Goal: Transaction & Acquisition: Purchase product/service

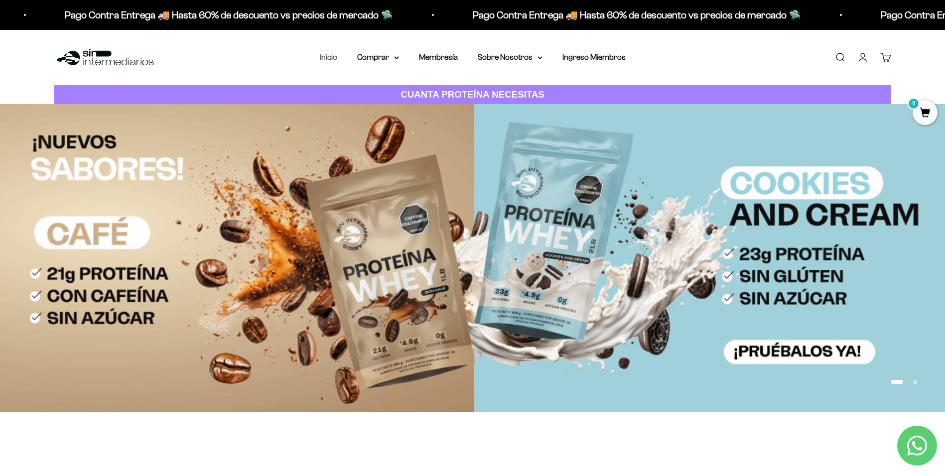
click at [327, 58] on link "Inicio" at bounding box center [328, 57] width 17 height 8
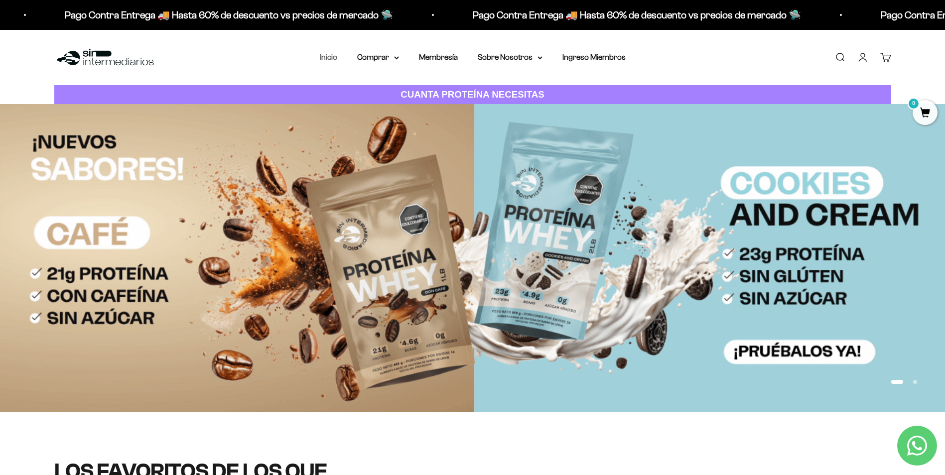
click at [330, 60] on link "Inicio" at bounding box center [328, 57] width 17 height 8
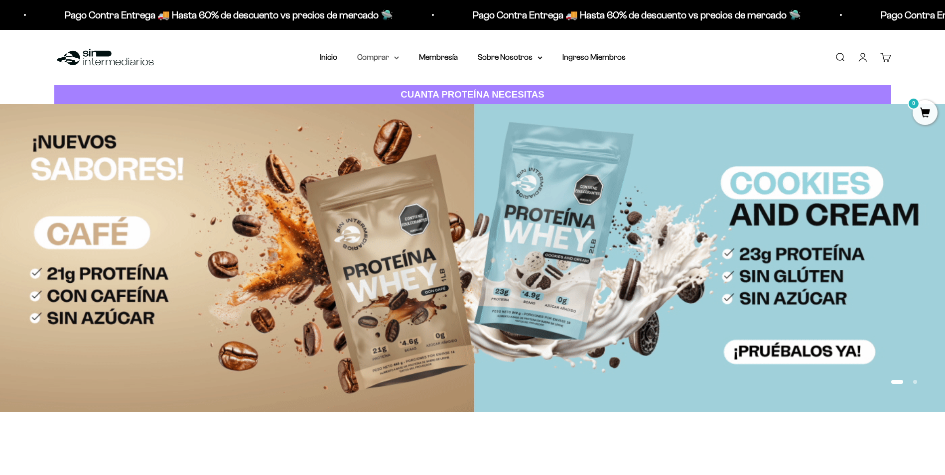
click at [388, 60] on summary "Comprar" at bounding box center [378, 57] width 42 height 13
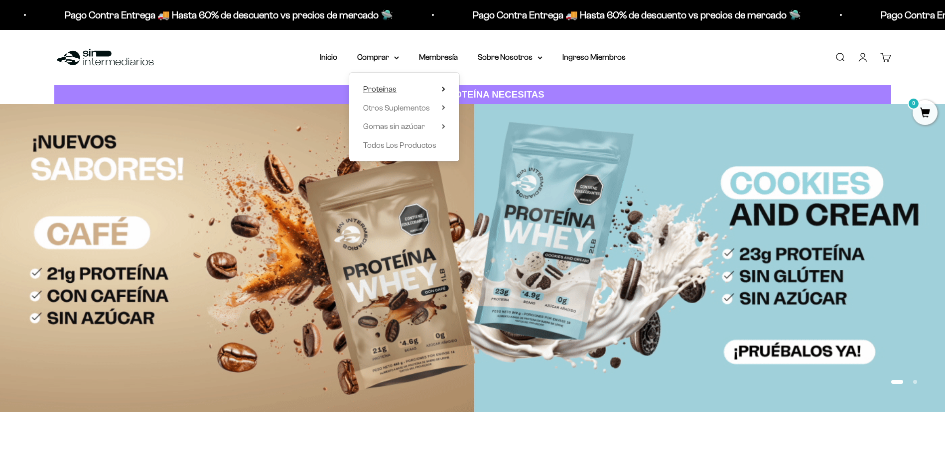
click at [391, 90] on span "Proteínas" at bounding box center [379, 89] width 33 height 8
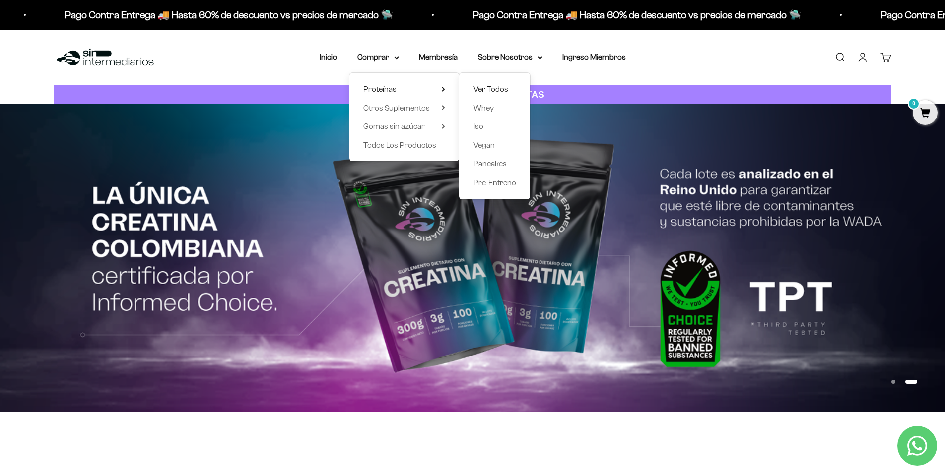
click at [501, 89] on span "Ver Todos" at bounding box center [490, 89] width 35 height 8
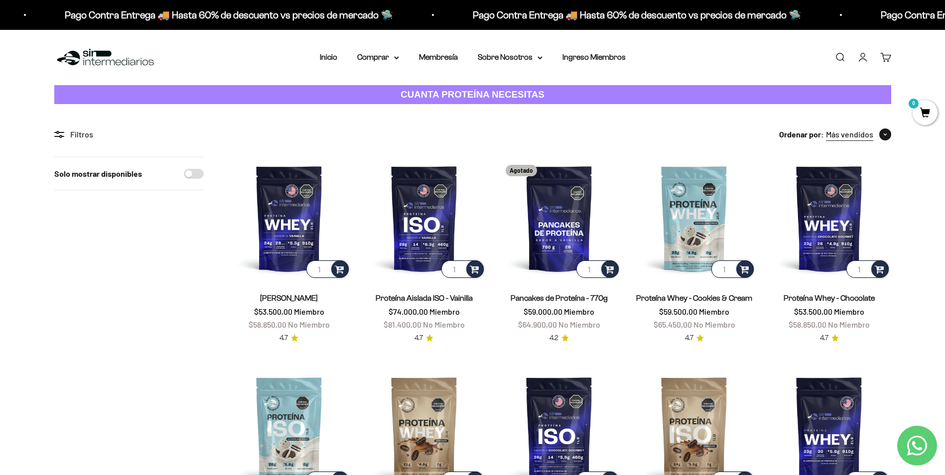
click at [867, 136] on span "Más vendidos" at bounding box center [849, 134] width 47 height 13
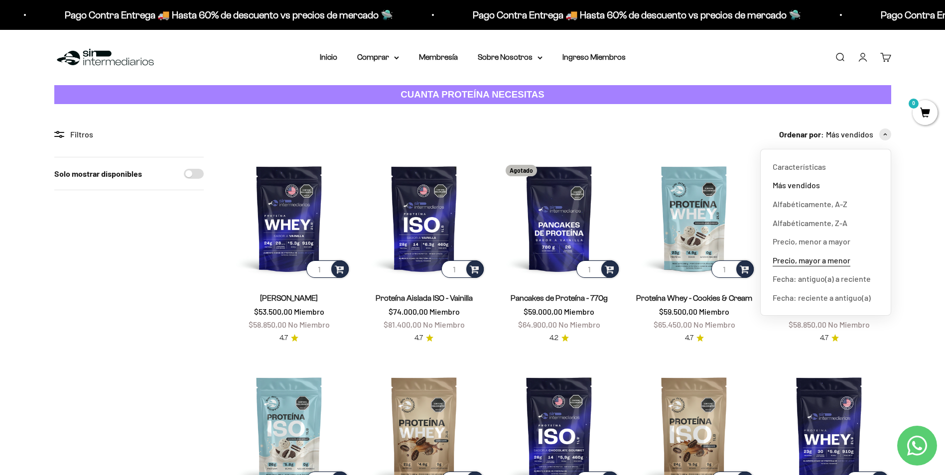
click at [835, 262] on span "Precio, mayor a menor" at bounding box center [812, 260] width 78 height 13
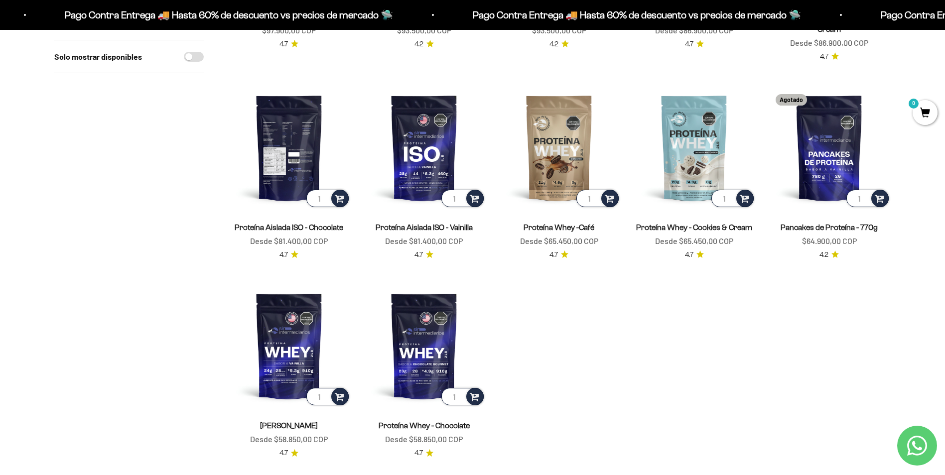
scroll to position [299, 0]
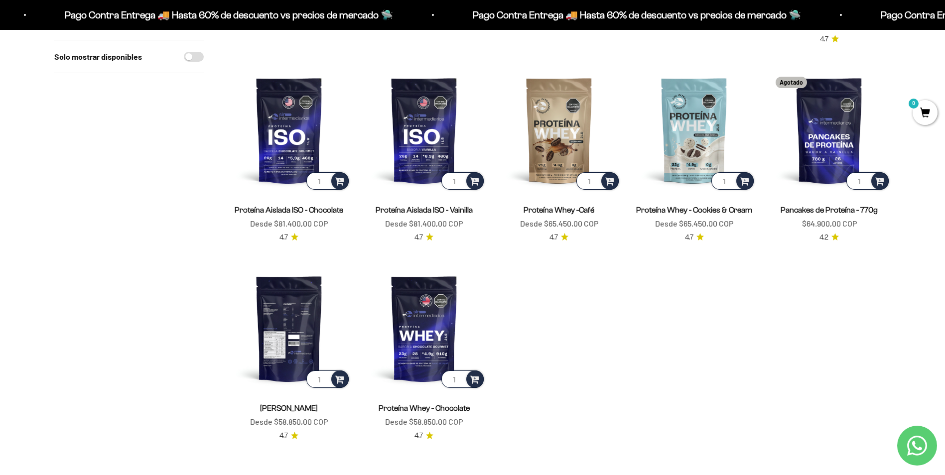
click at [292, 315] on img at bounding box center [289, 328] width 123 height 123
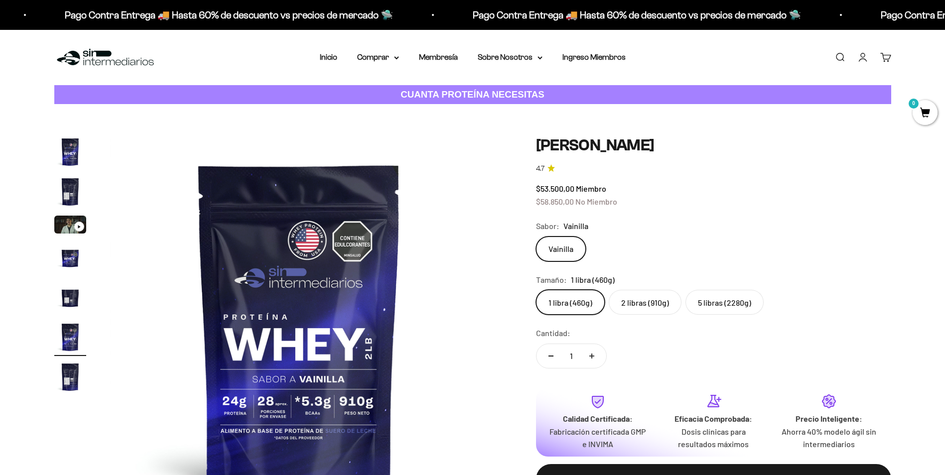
scroll to position [0, 1952]
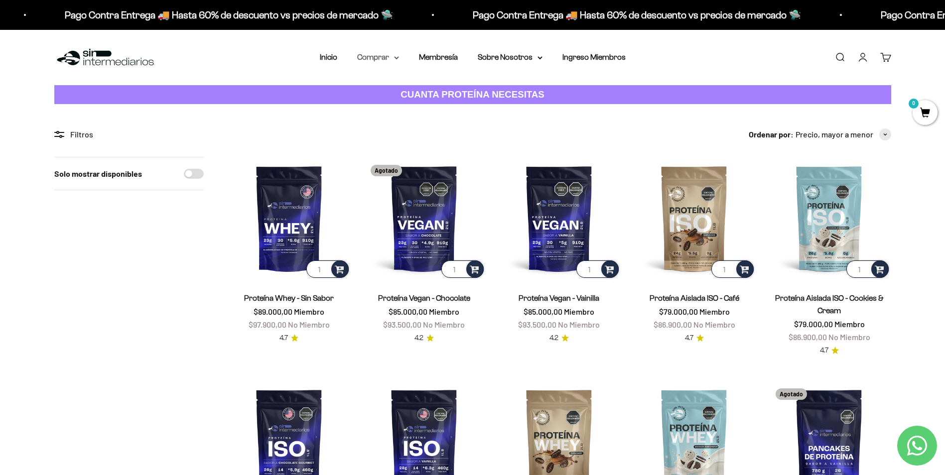
click at [377, 56] on summary "Comprar" at bounding box center [378, 57] width 42 height 13
click at [385, 89] on span "Proteínas" at bounding box center [379, 89] width 33 height 8
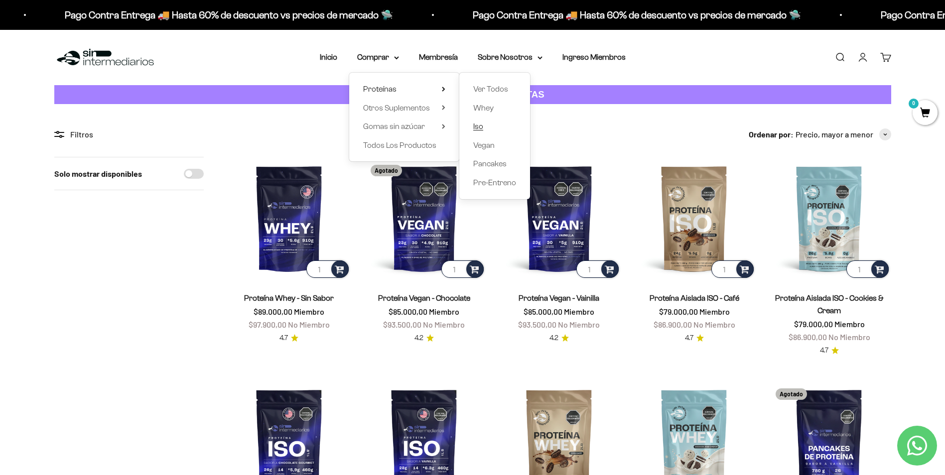
click at [483, 126] on span "Iso" at bounding box center [478, 126] width 10 height 8
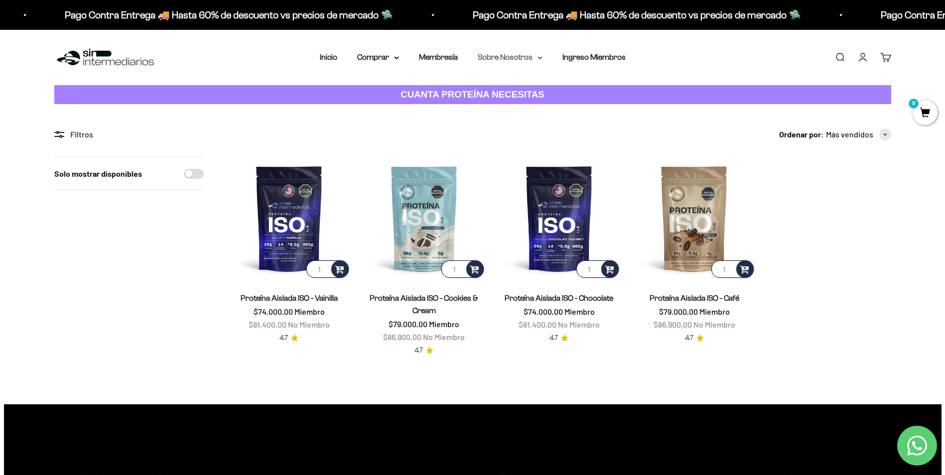
click at [506, 54] on summary "Sobre Nosotros" at bounding box center [510, 57] width 65 height 13
click at [449, 57] on link "Membresía" at bounding box center [438, 57] width 39 height 8
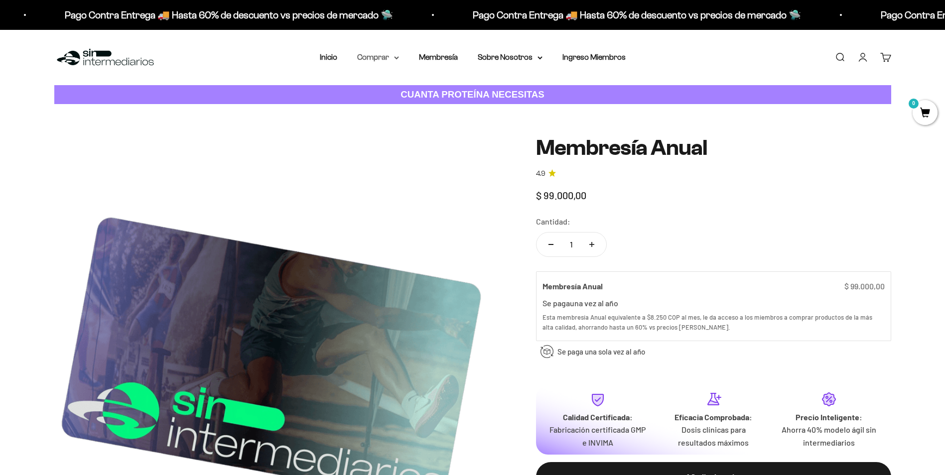
click at [377, 55] on summary "Comprar" at bounding box center [378, 57] width 42 height 13
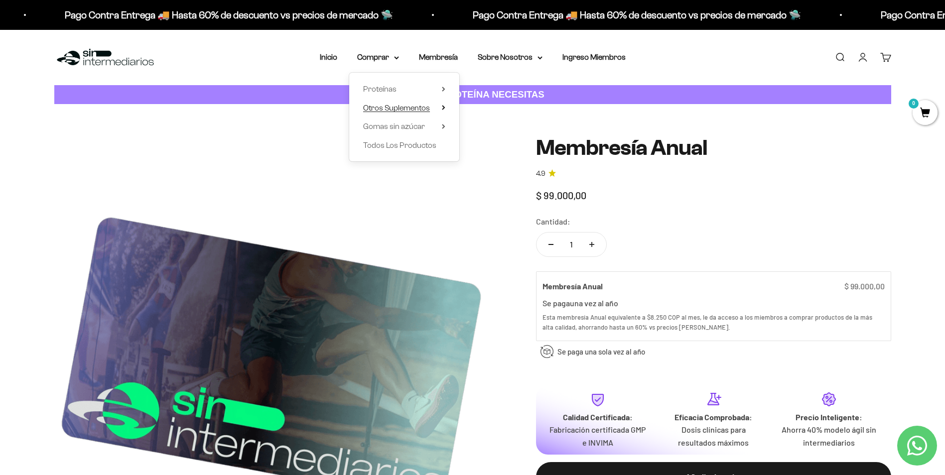
click at [379, 112] on span "Otros Suplementos" at bounding box center [396, 108] width 67 height 13
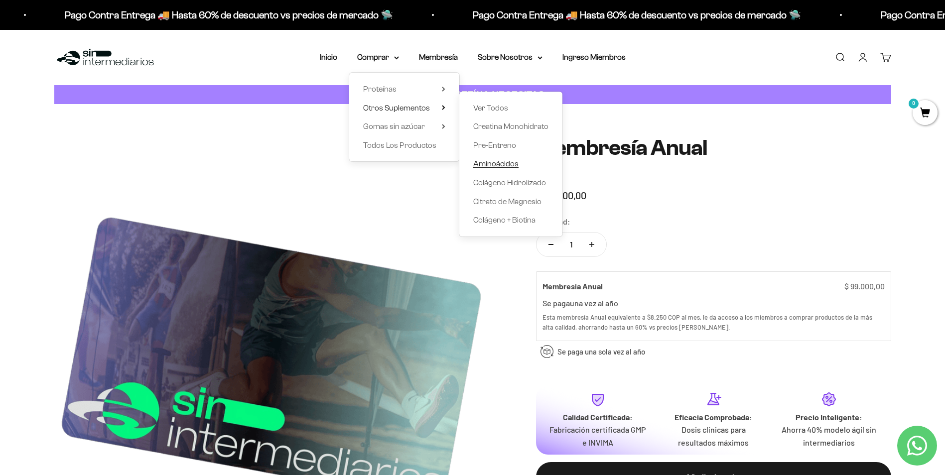
click at [495, 167] on span "Aminoácidos" at bounding box center [495, 163] width 45 height 8
